Goal: Complete application form: Complete application form

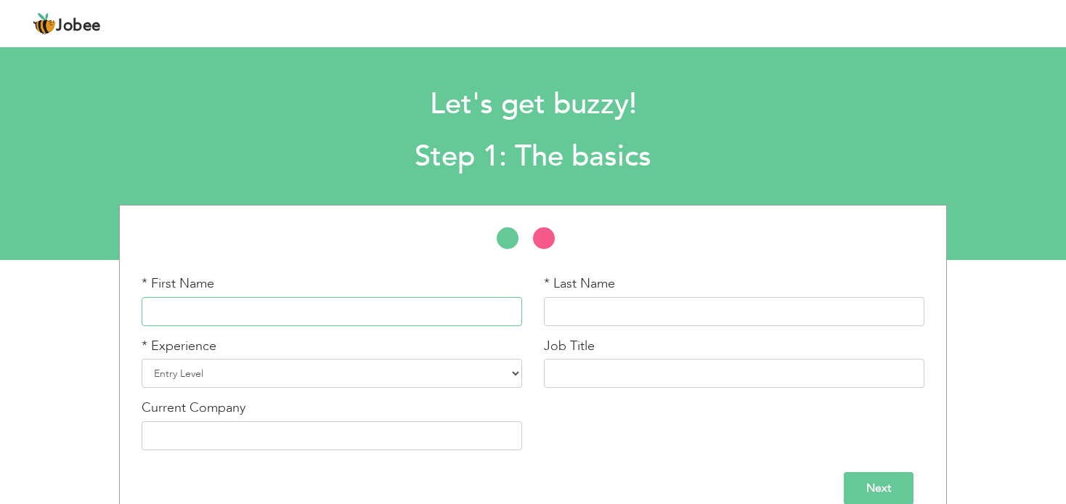
click at [229, 305] on input "text" at bounding box center [332, 311] width 380 height 29
type input "Aryan"
click at [621, 301] on input "text" at bounding box center [734, 311] width 380 height 29
type input "Khan"
click at [212, 375] on select "Entry Level Less than 1 Year 1 Year 2 Years 3 Years 4 Years 5 Years 6 Years 7 Y…" at bounding box center [332, 373] width 380 height 29
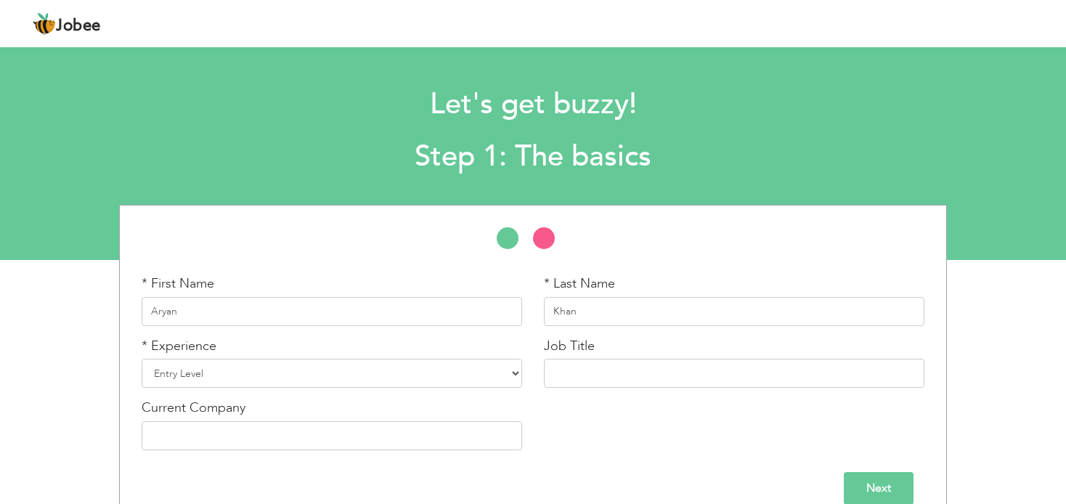
click at [90, 139] on div "Let's get buzzy! Step 1: The basics" at bounding box center [533, 127] width 1066 height 112
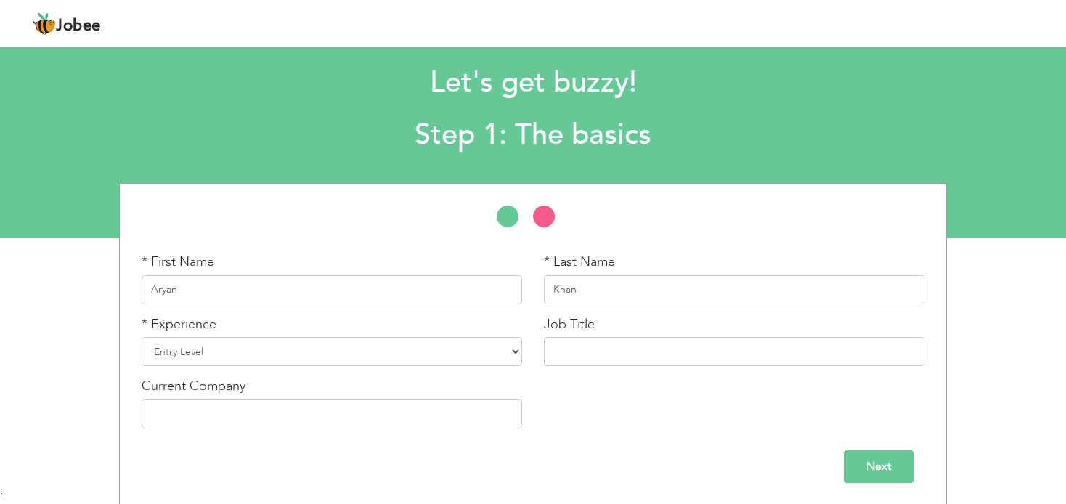
click at [145, 293] on input "Aryan" at bounding box center [332, 289] width 380 height 29
type input "[PERSON_NAME]"
click at [288, 340] on select "Entry Level Less than 1 Year 1 Year 2 Years 3 Years 4 Years 5 Years 6 Years 7 Y…" at bounding box center [332, 351] width 380 height 29
select select "2"
click at [142, 337] on select "Entry Level Less than 1 Year 1 Year 2 Years 3 Years 4 Years 5 Years 6 Years 7 Y…" at bounding box center [332, 351] width 380 height 29
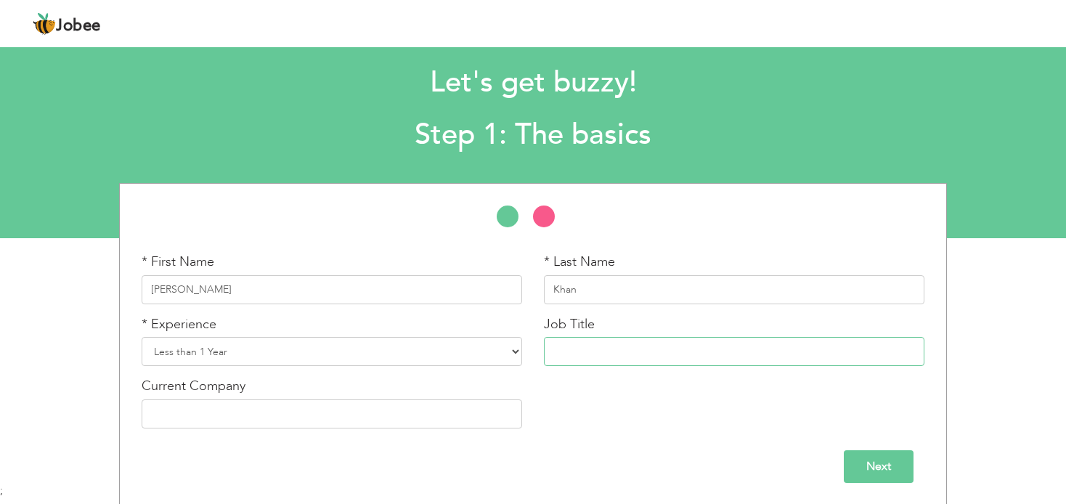
click at [653, 359] on input "text" at bounding box center [734, 351] width 380 height 29
type input "w"
type input "WordPress Developer"
click at [260, 420] on input "text" at bounding box center [332, 413] width 380 height 29
type input "Private organization"
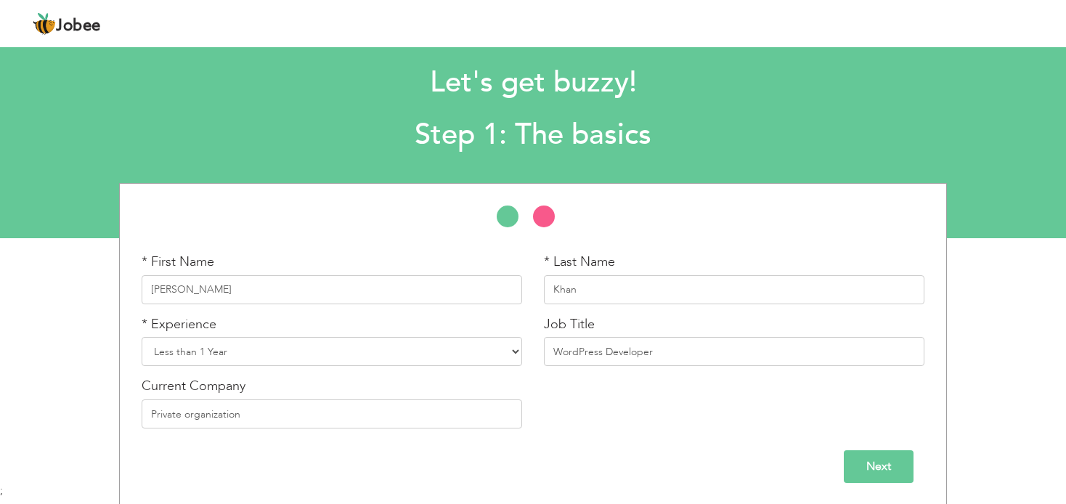
click at [891, 470] on input "Next" at bounding box center [878, 466] width 70 height 33
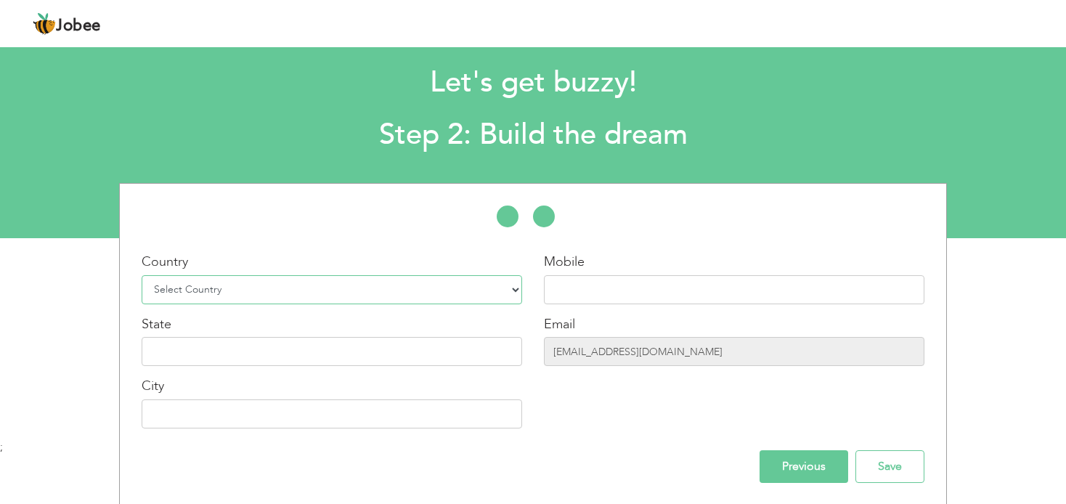
click at [261, 287] on select "Select Country Afghanistan Albania Algeria American Samoa Andorra Angola Anguil…" at bounding box center [332, 289] width 380 height 29
click at [205, 307] on div "Country Select Country Afghanistan Albania Algeria American Samoa Andorra Angol…" at bounding box center [332, 346] width 402 height 187
click at [205, 295] on select "Select Country Afghanistan Albania Algeria American Samoa Andorra Angola Anguil…" at bounding box center [332, 289] width 380 height 29
select select "166"
click at [142, 275] on select "Select Country Afghanistan Albania Algeria American Samoa Andorra Angola Anguil…" at bounding box center [332, 289] width 380 height 29
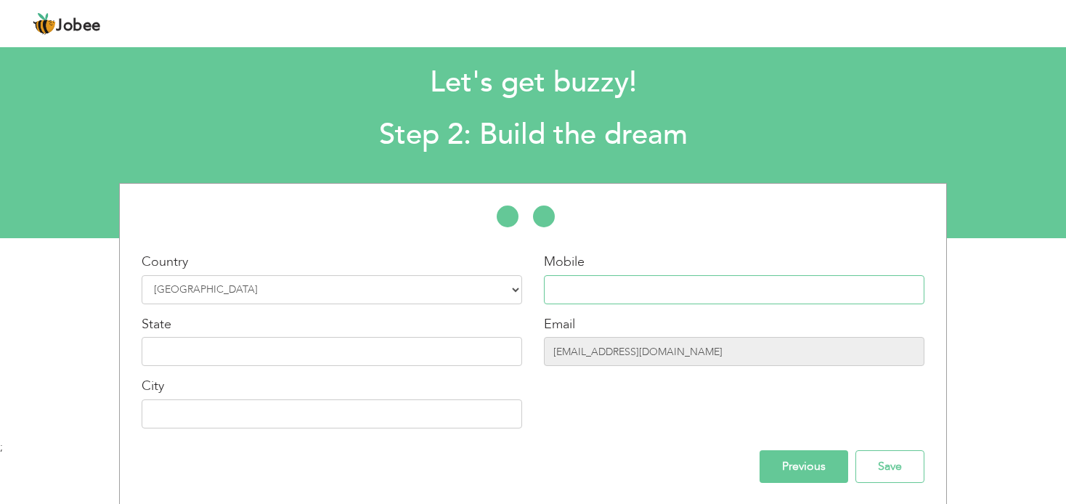
click at [600, 282] on input "text" at bounding box center [734, 289] width 380 height 29
type input "03117994831"
click at [277, 342] on input "text" at bounding box center [332, 351] width 380 height 29
click at [277, 345] on input "text" at bounding box center [332, 351] width 380 height 29
click at [171, 350] on input "text" at bounding box center [332, 351] width 380 height 29
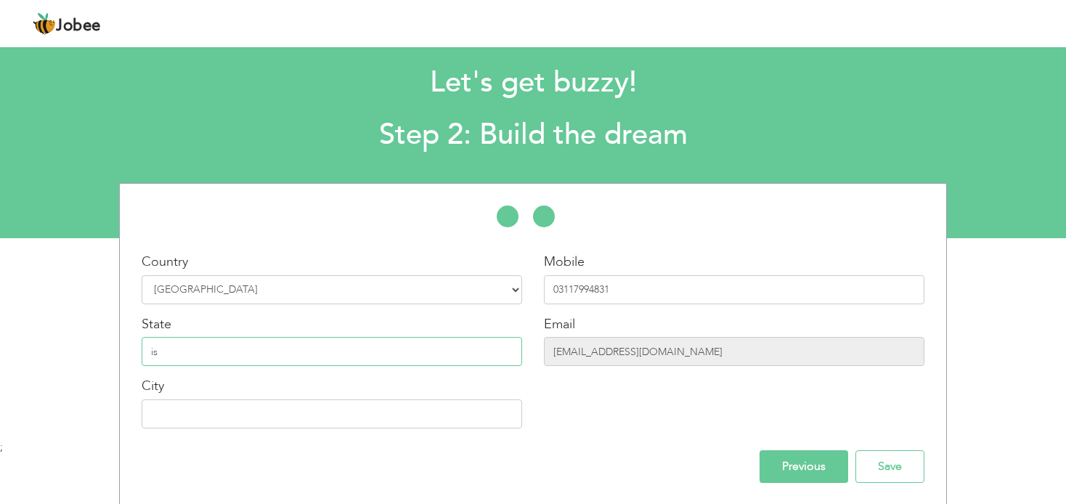
type input "i"
type input "[GEOGRAPHIC_DATA]"
click at [179, 412] on input "text" at bounding box center [332, 413] width 380 height 29
type input "[GEOGRAPHIC_DATA]"
click at [883, 467] on input "Save" at bounding box center [889, 466] width 69 height 33
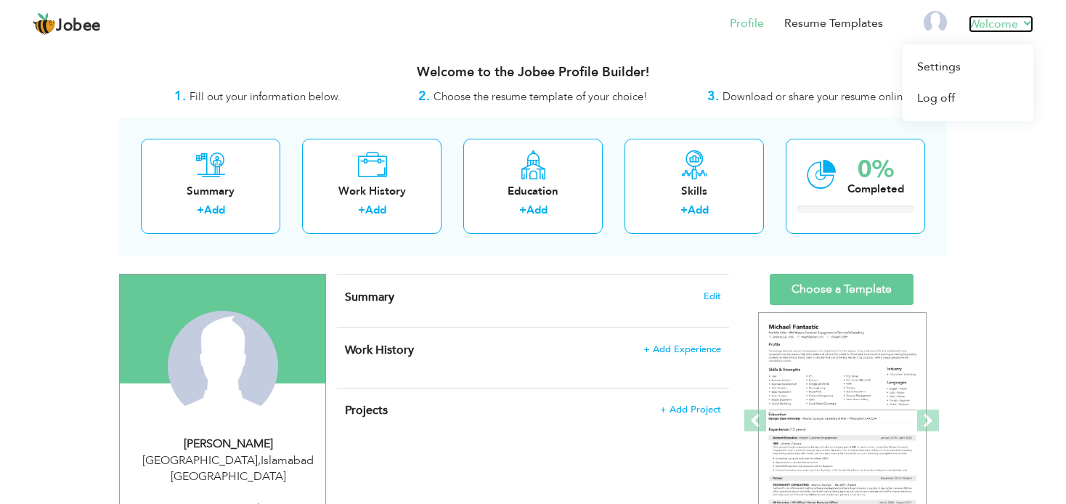
click at [1030, 26] on link "Welcome" at bounding box center [1000, 23] width 65 height 17
click at [939, 25] on img at bounding box center [934, 22] width 23 height 23
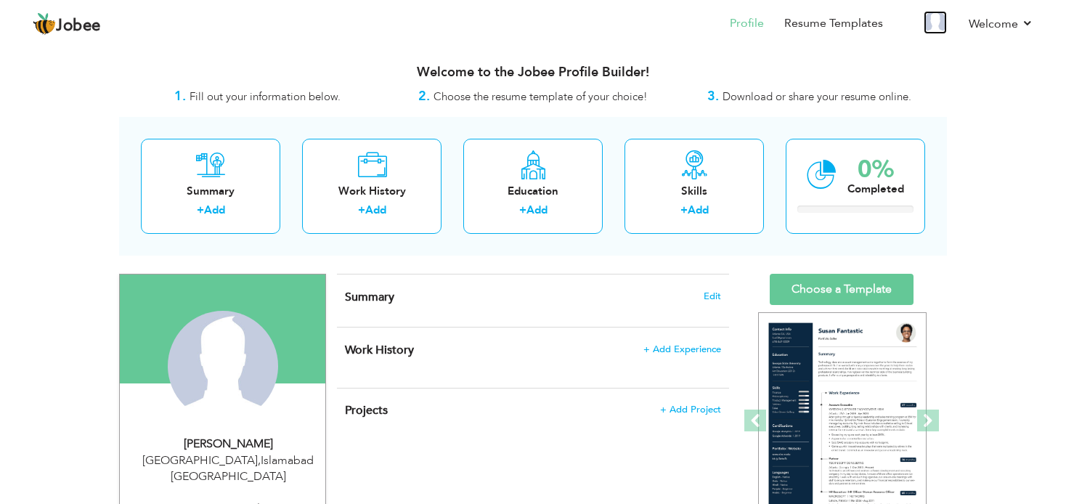
scroll to position [73, 0]
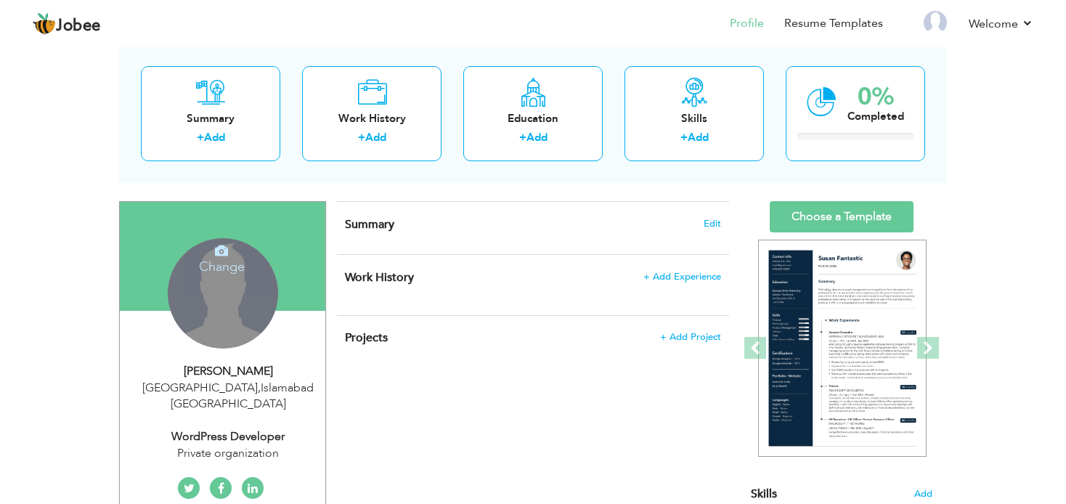
click at [226, 282] on div "Change Remove" at bounding box center [223, 293] width 110 height 110
click at [226, 248] on icon at bounding box center [221, 250] width 13 height 13
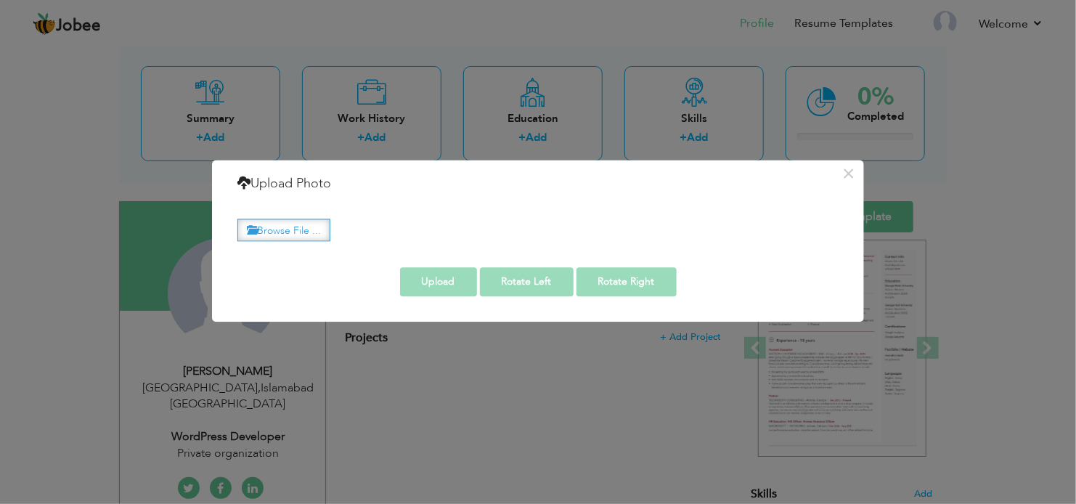
click at [269, 232] on label "Browse File ..." at bounding box center [283, 229] width 93 height 23
click at [0, 0] on input "Browse File ..." at bounding box center [0, 0] width 0 height 0
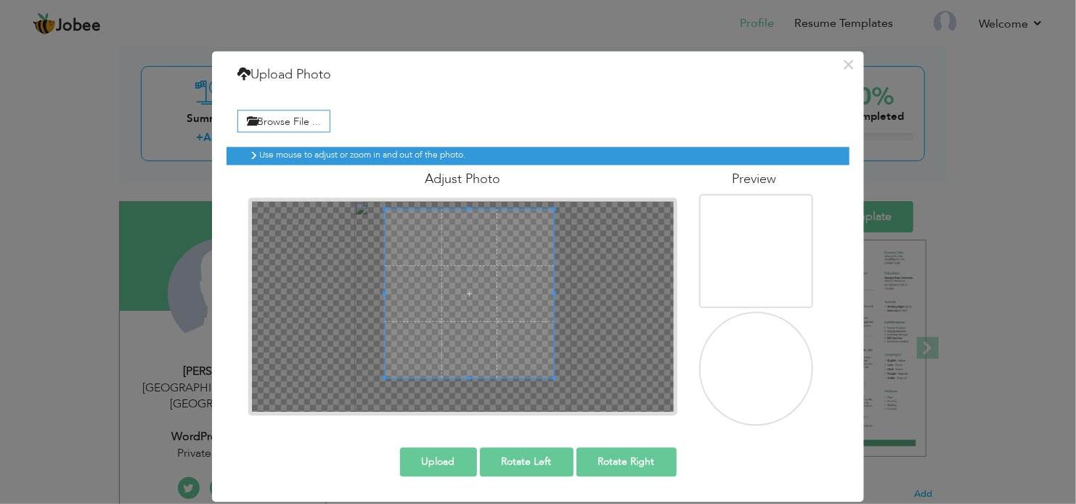
click at [429, 262] on span at bounding box center [469, 293] width 168 height 168
click at [432, 459] on button "Upload" at bounding box center [438, 461] width 77 height 29
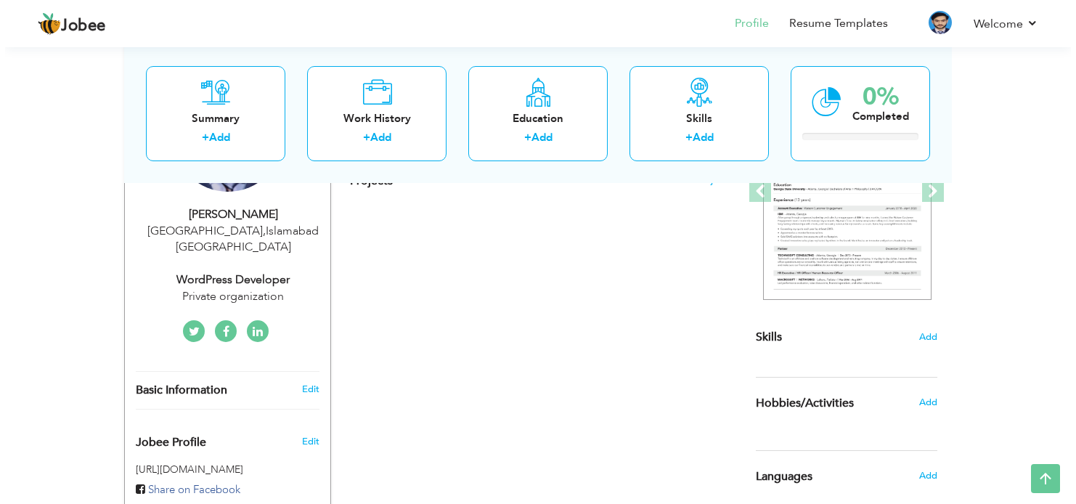
scroll to position [157, 0]
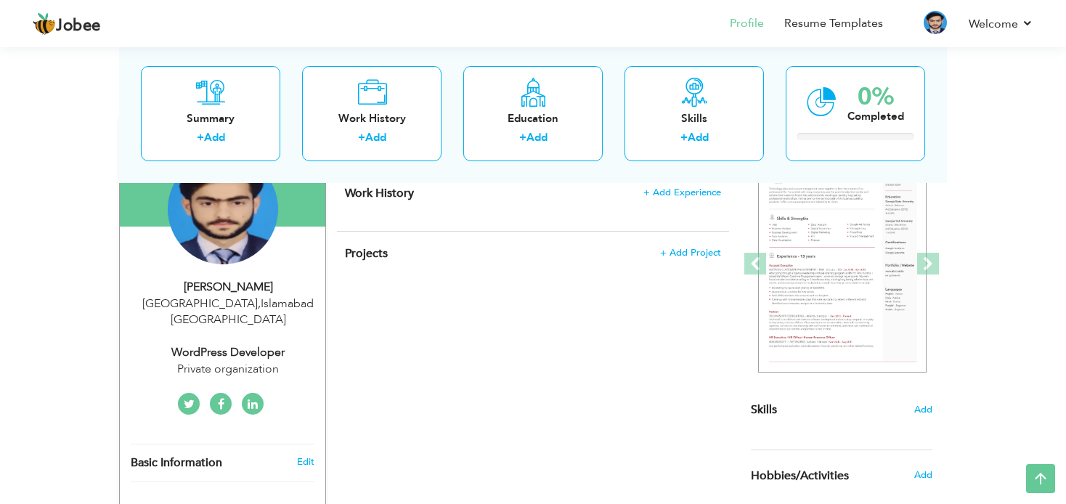
click at [226, 361] on div "Private organization" at bounding box center [228, 369] width 195 height 17
type input "[PERSON_NAME]"
type input "Khan"
type input "03117994831"
select select "number:166"
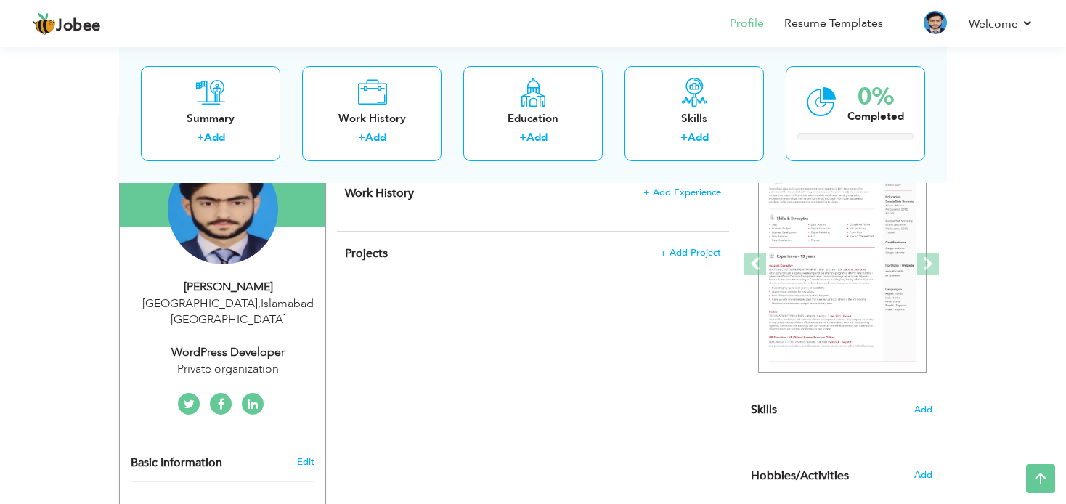
type input "[GEOGRAPHIC_DATA]"
select select "number:2"
type input "Private organization"
type input "WordPress Developer"
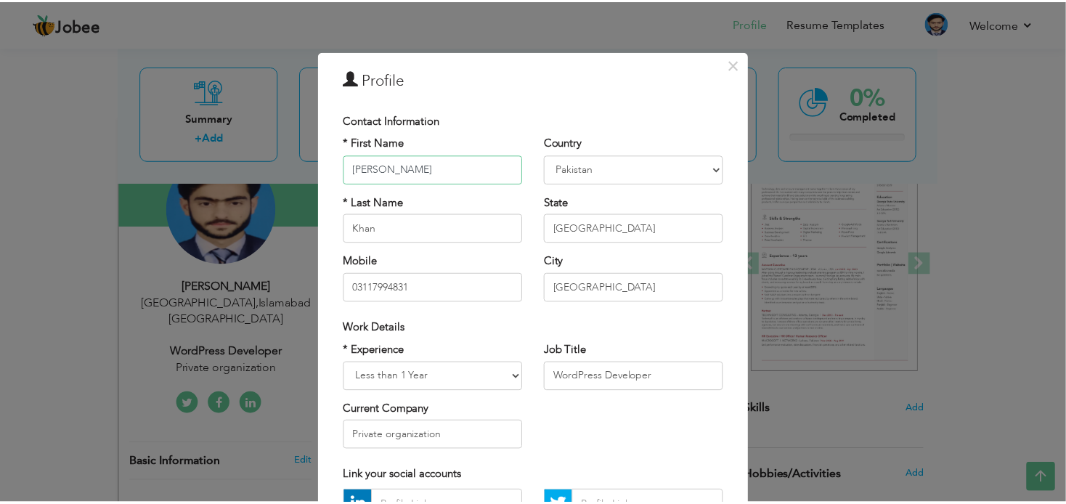
scroll to position [145, 0]
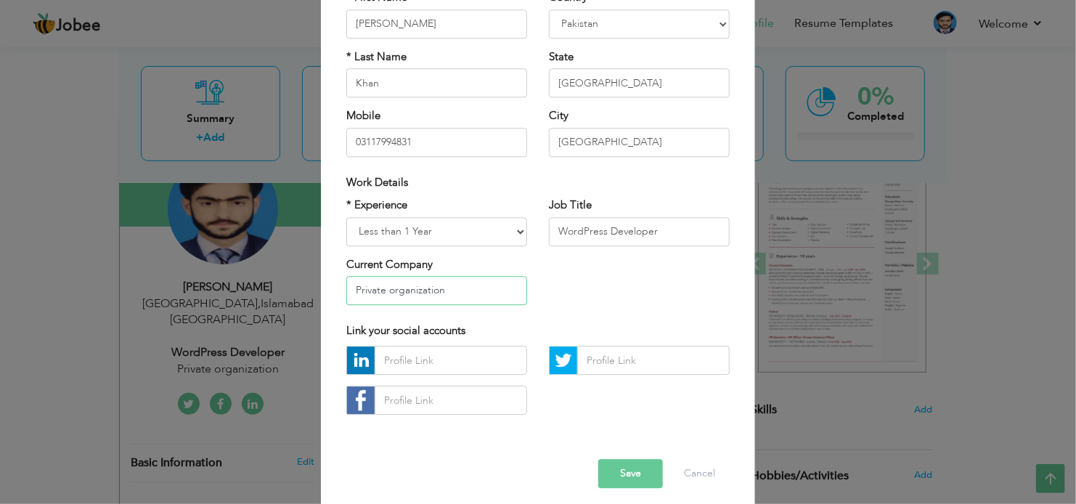
click at [388, 290] on input "Private organization" at bounding box center [436, 290] width 181 height 29
type input "Private Organization"
click at [620, 479] on button "Save" at bounding box center [630, 473] width 65 height 29
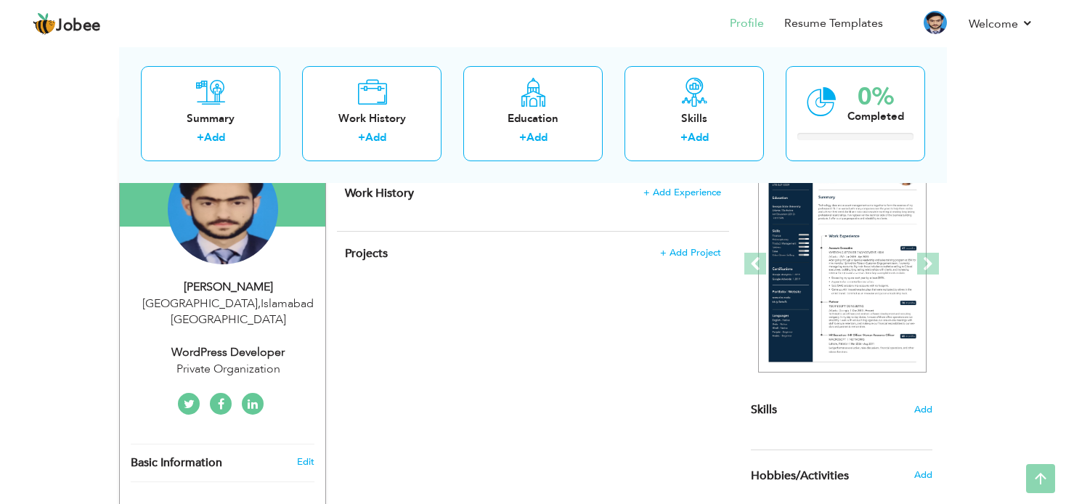
scroll to position [0, 0]
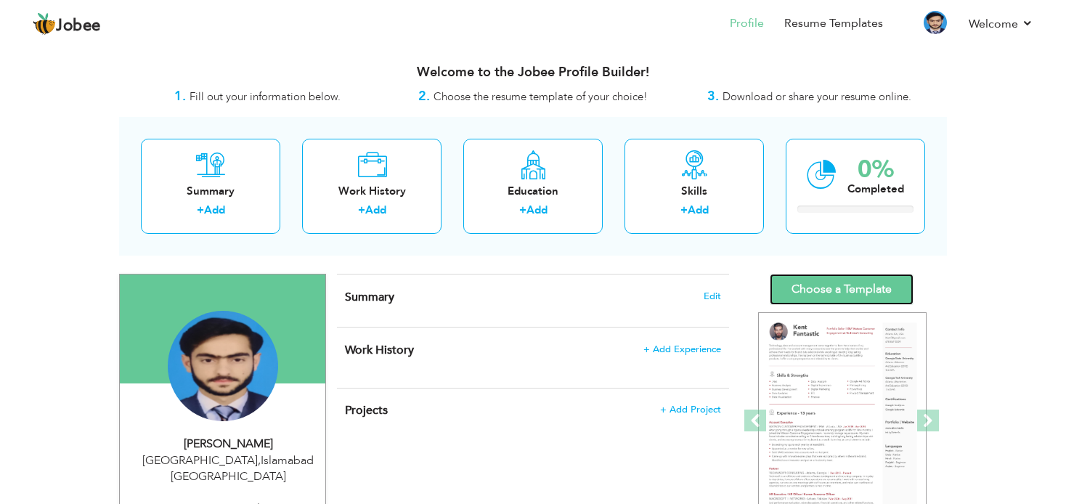
click at [841, 285] on link "Choose a Template" at bounding box center [841, 289] width 144 height 31
